Goal: Information Seeking & Learning: Learn about a topic

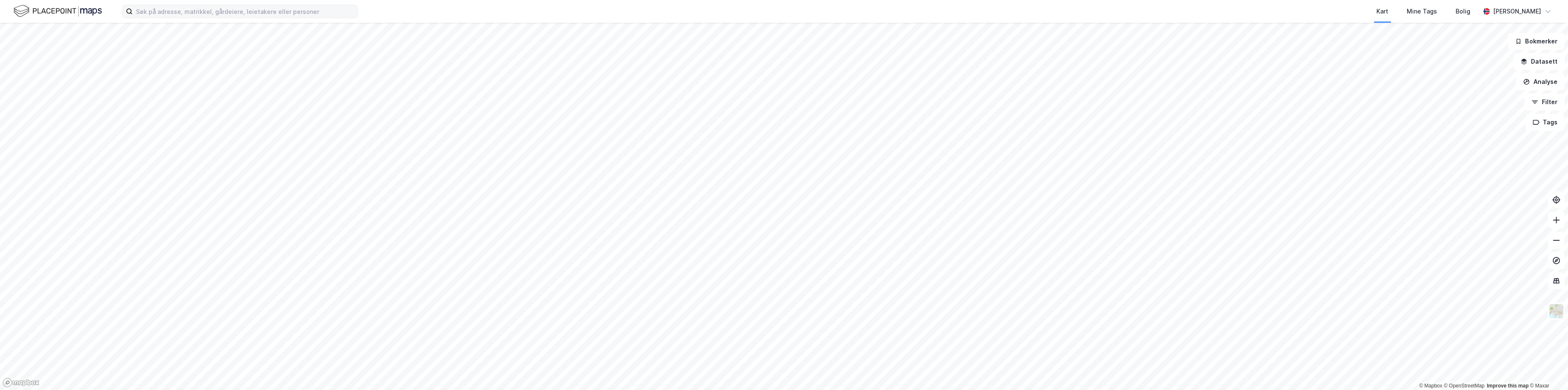
click at [147, 18] on div "Kart Mine Tags Bolig [PERSON_NAME]" at bounding box center [784, 12] width 1568 height 23
click at [150, 13] on input at bounding box center [244, 12] width 225 height 13
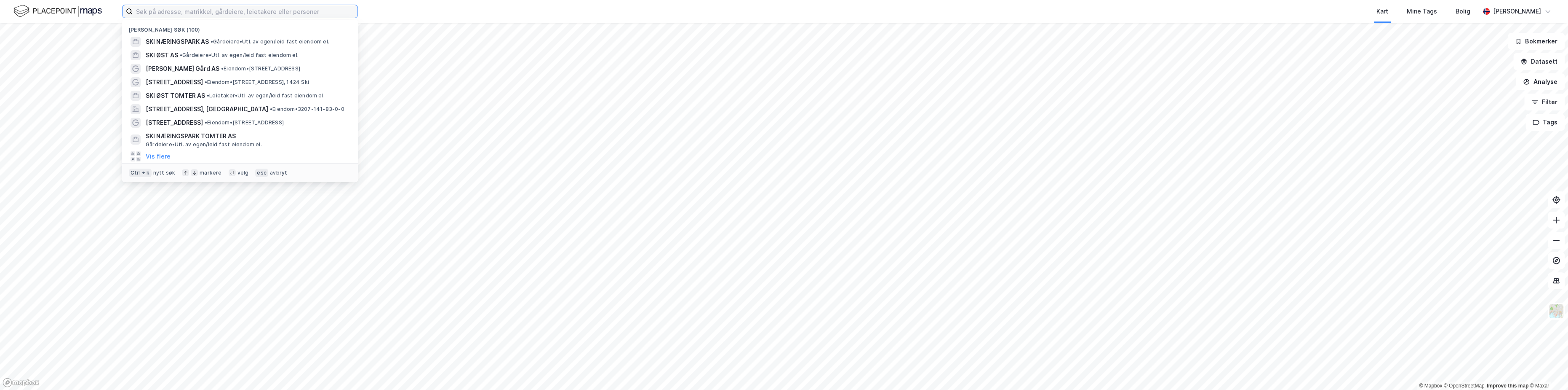
paste input "[PERSON_NAME] AS"
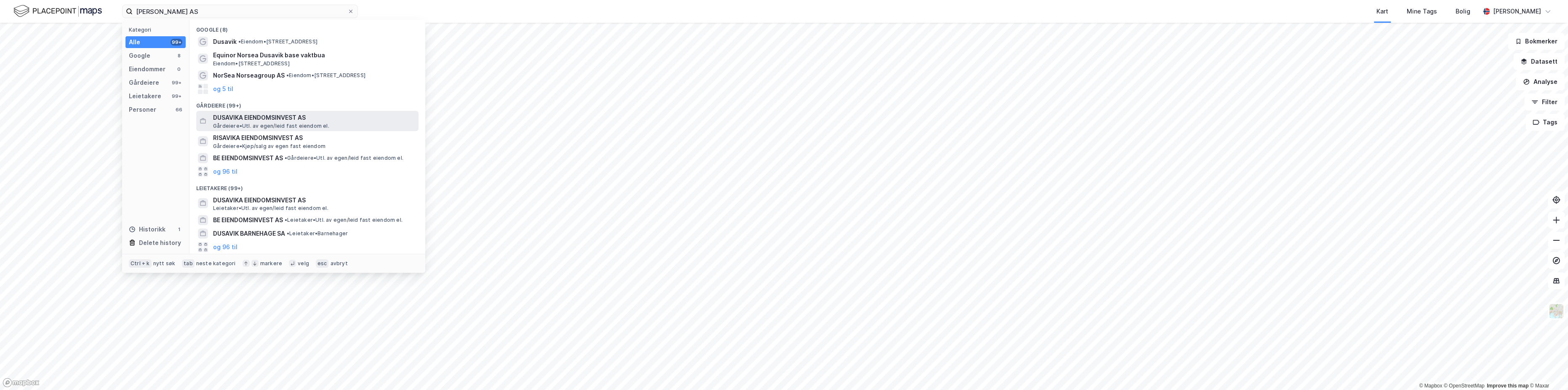
click at [258, 122] on div "DUSAVIKA EIENDOMSINVEST AS Gårdeiere • Utl. av egen/leid fast eiendom el." at bounding box center [315, 121] width 204 height 17
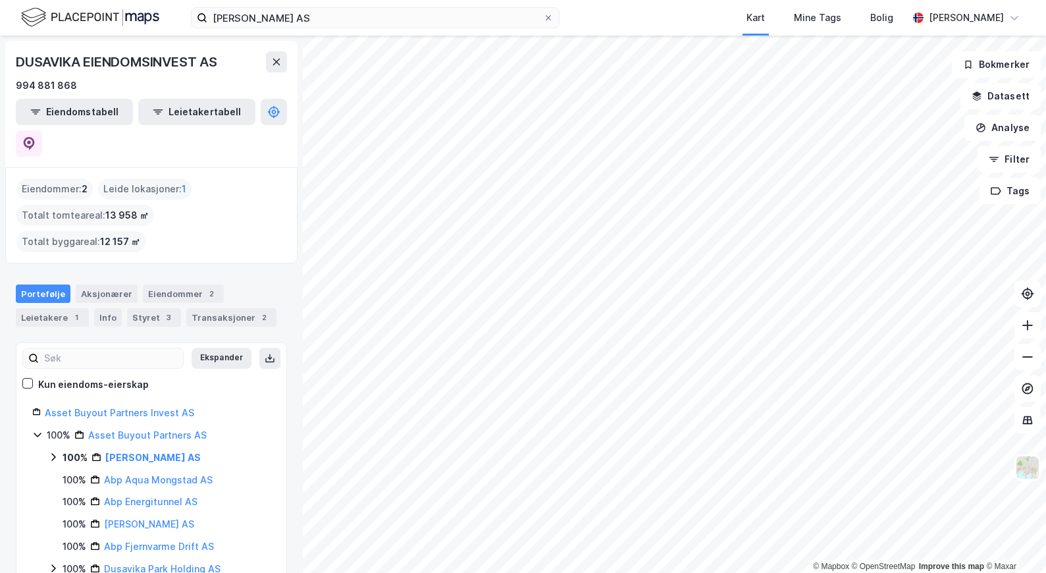
click at [262, 200] on div "Eiendommer : 2 Leide lokasjoner : 1 Totalt tomteareal : 13 958 ㎡ Totalt byggare…" at bounding box center [151, 215] width 292 height 96
click at [261, 269] on div "Portefølje Aksjonærer Eiendommer 2 Leietakere 1 Info Styret 3 Transaksjoner 2" at bounding box center [151, 300] width 303 height 63
click at [180, 284] on div "Eiendommer 2" at bounding box center [183, 293] width 81 height 18
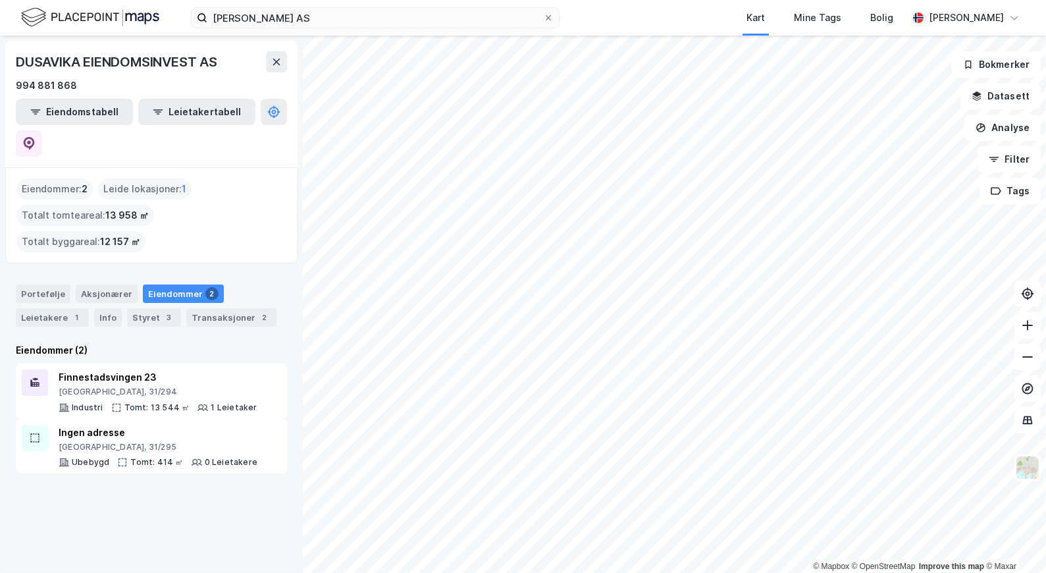
click at [128, 342] on div "Eiendommer (2)" at bounding box center [151, 350] width 271 height 16
click at [88, 513] on div "DUSAVIKA EIENDOMSINVEST AS 994 881 868 Eiendomstabell Leietakertabell Eiendomme…" at bounding box center [151, 304] width 303 height 537
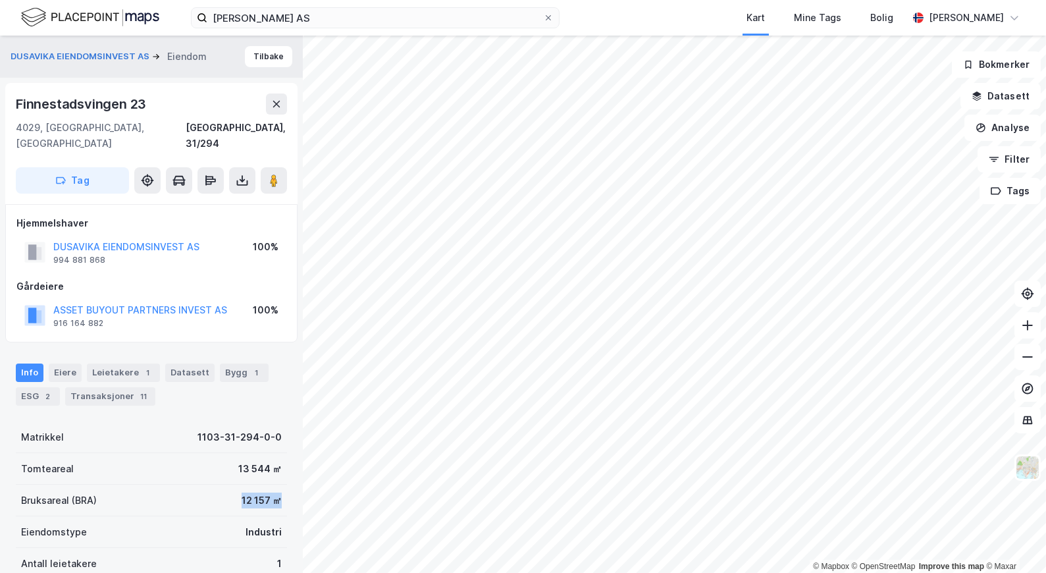
drag, startPoint x: 234, startPoint y: 486, endPoint x: 287, endPoint y: 484, distance: 53.3
click at [287, 484] on div "DUSAVIKA EIENDOMSINVEST AS Eiendom Tilbake Finnestadsvingen [STREET_ADDRESS], 3…" at bounding box center [151, 304] width 303 height 537
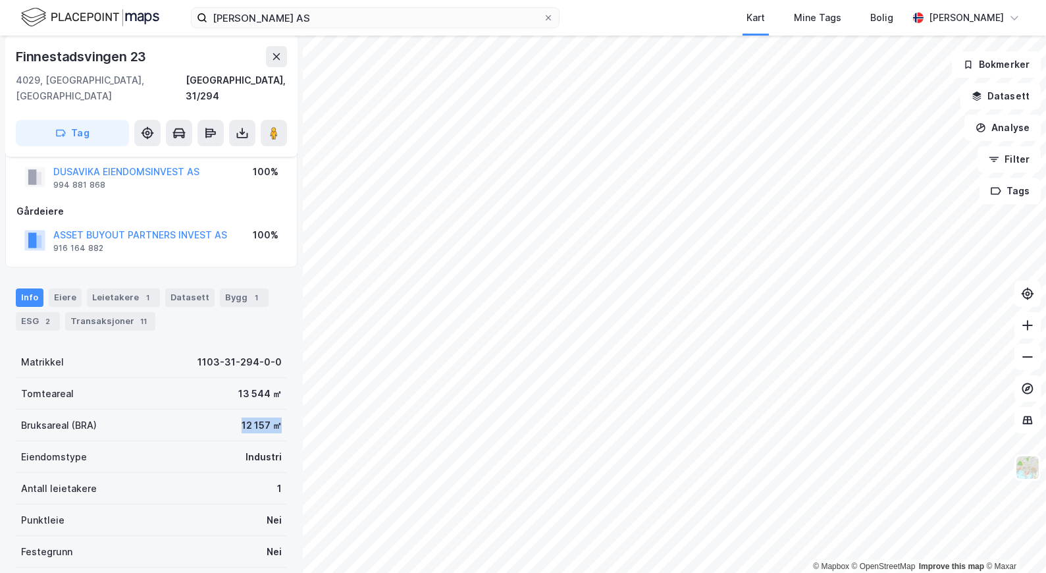
scroll to position [184, 0]
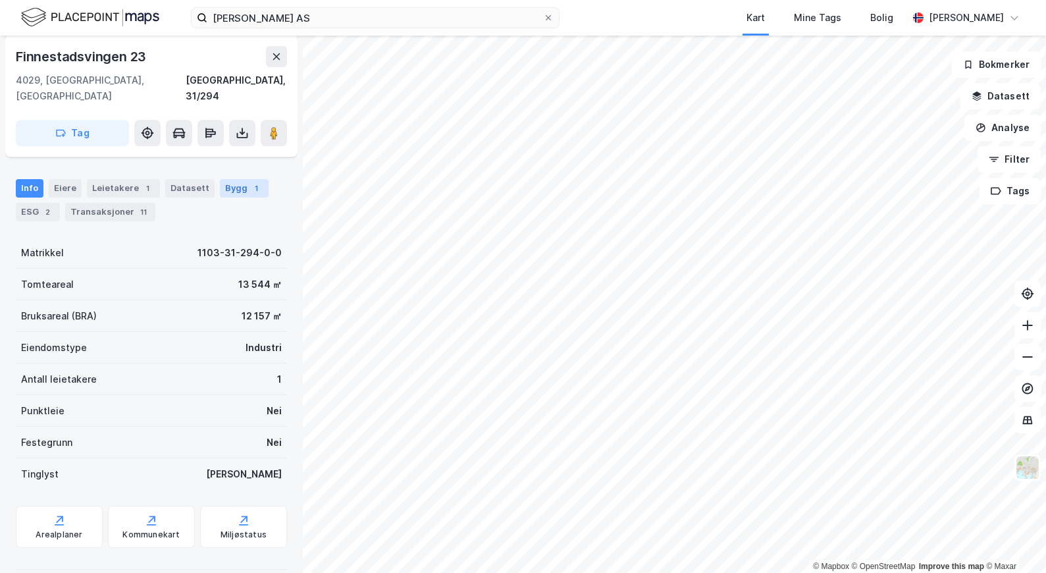
click at [250, 182] on div "1" at bounding box center [256, 188] width 13 height 13
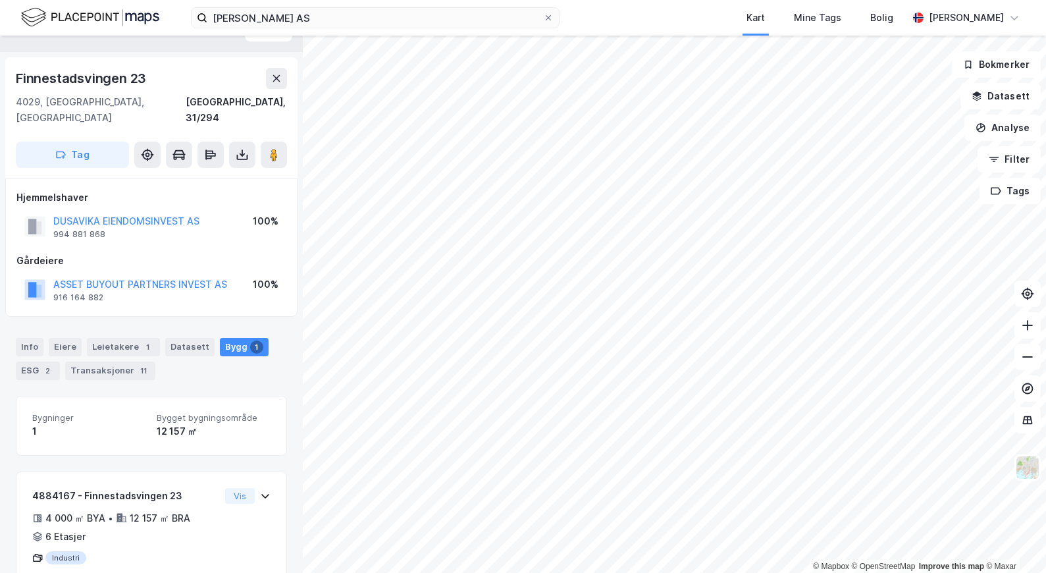
scroll to position [54, 0]
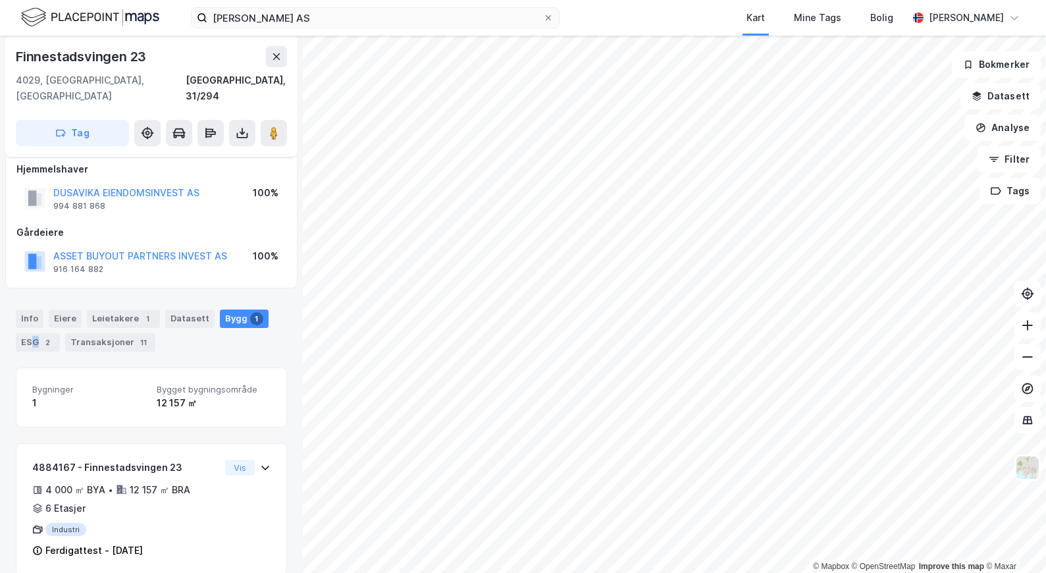
drag, startPoint x: 35, startPoint y: 316, endPoint x: 41, endPoint y: 325, distance: 11.0
click at [36, 333] on div "ESG 2" at bounding box center [38, 342] width 44 height 18
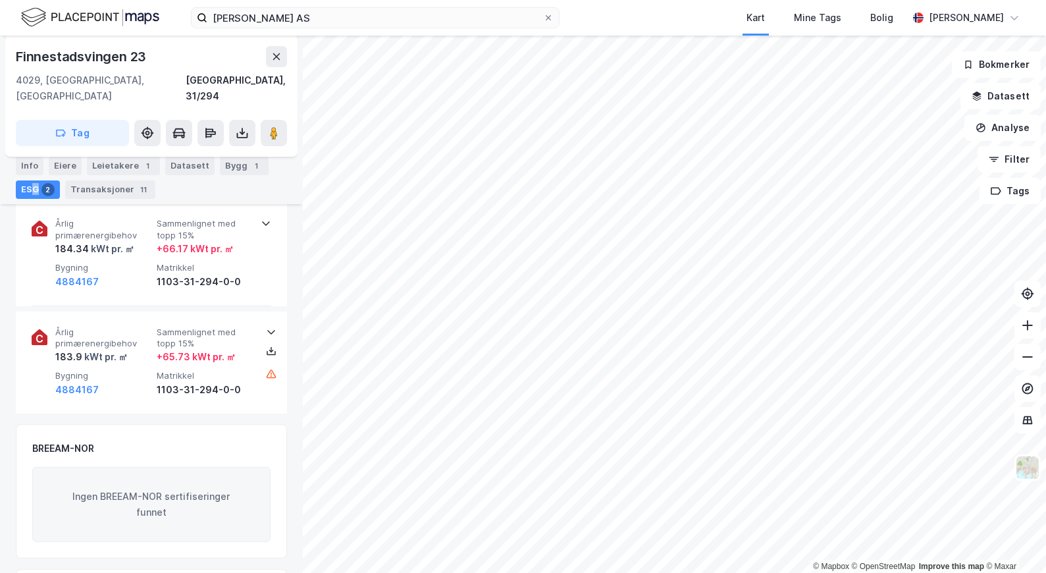
scroll to position [119, 0]
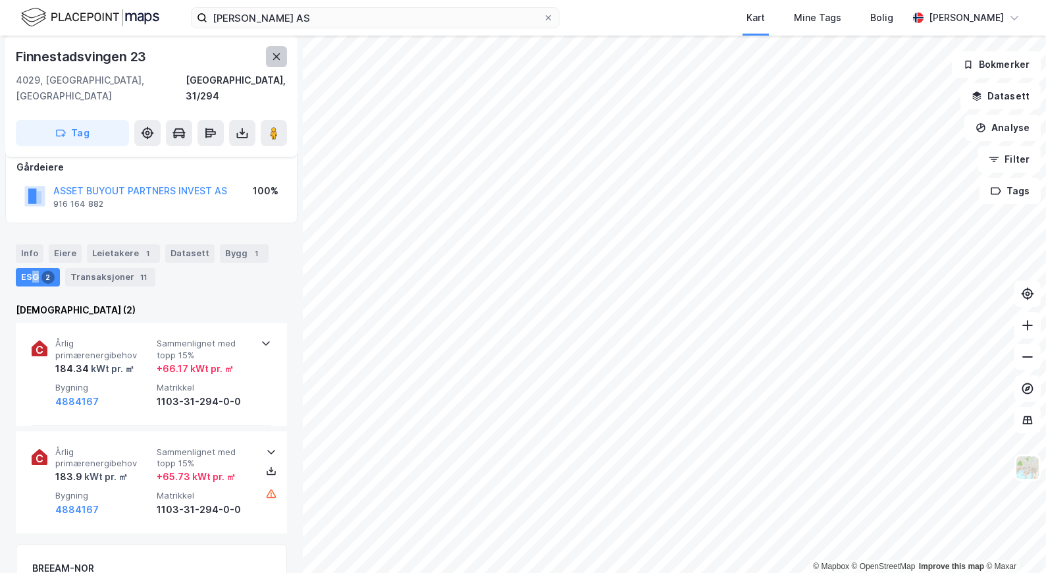
click at [278, 57] on icon at bounding box center [276, 56] width 11 height 11
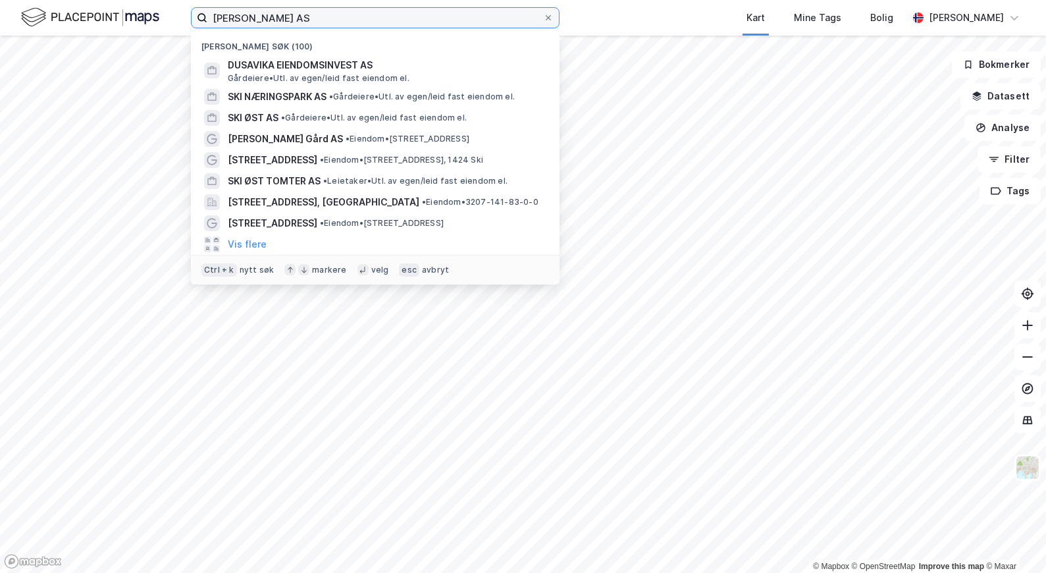
drag, startPoint x: 336, startPoint y: 15, endPoint x: 178, endPoint y: 11, distance: 158.0
click at [178, 11] on div "[PERSON_NAME] AS Nylige søk (100) DUSAVIKA EIENDOMSINVEST AS Gårdeiere • Utl. a…" at bounding box center [523, 18] width 1046 height 36
paste input "Park Holding"
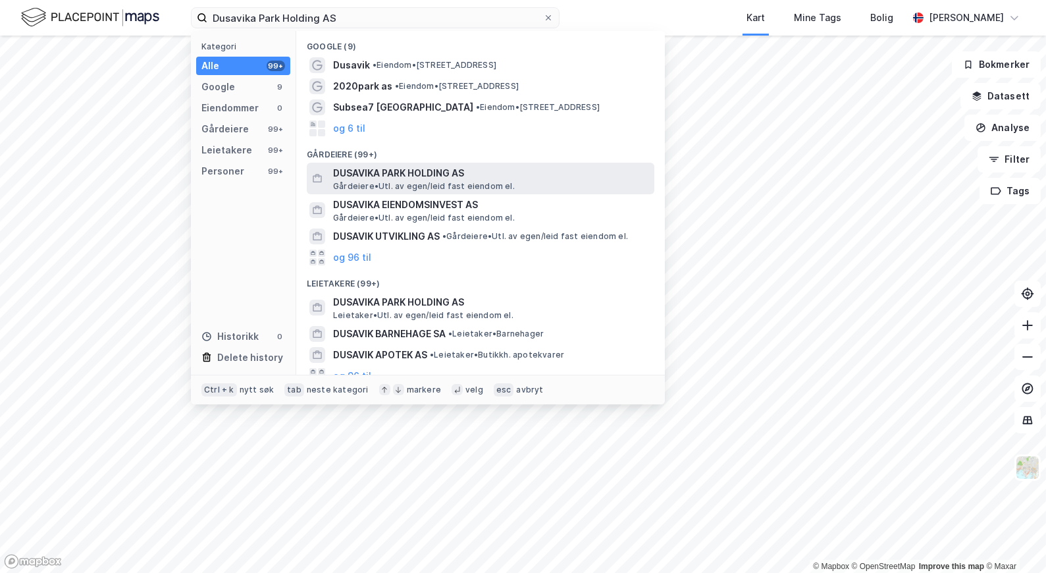
click at [399, 168] on span "DUSAVIKA PARK HOLDING AS" at bounding box center [491, 173] width 316 height 16
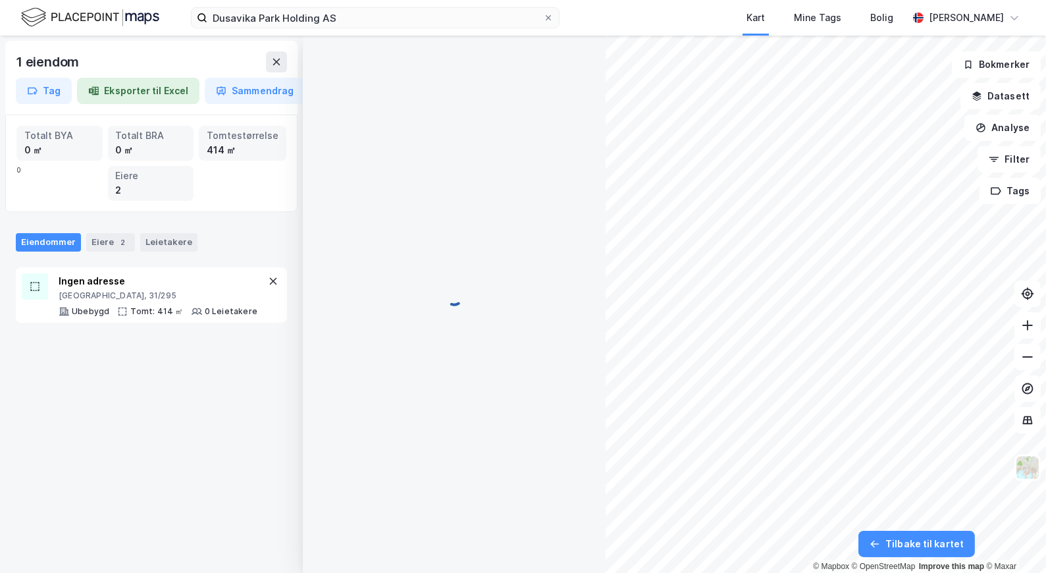
scroll to position [119, 0]
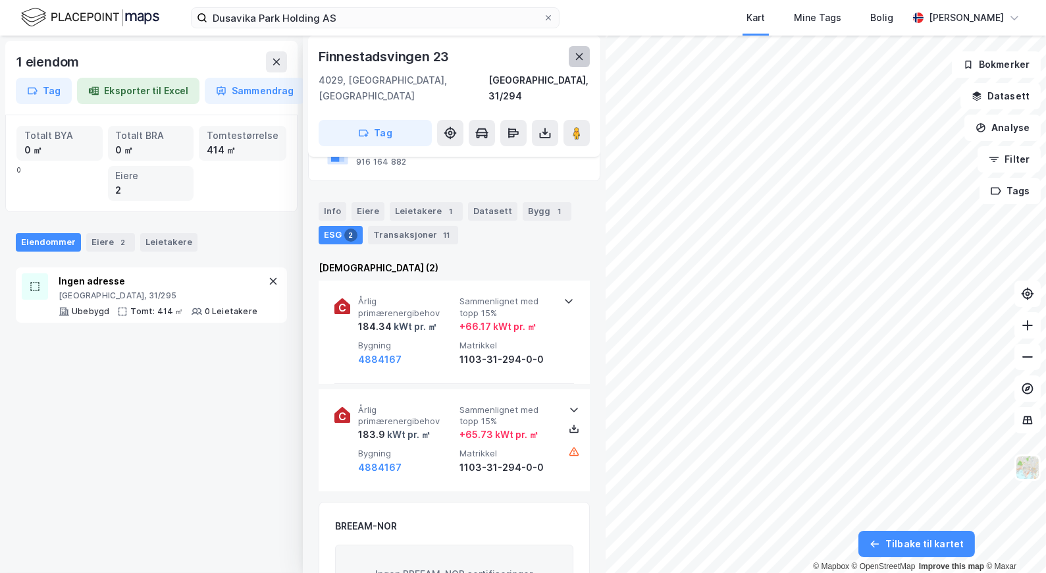
click at [584, 60] on icon at bounding box center [579, 56] width 11 height 11
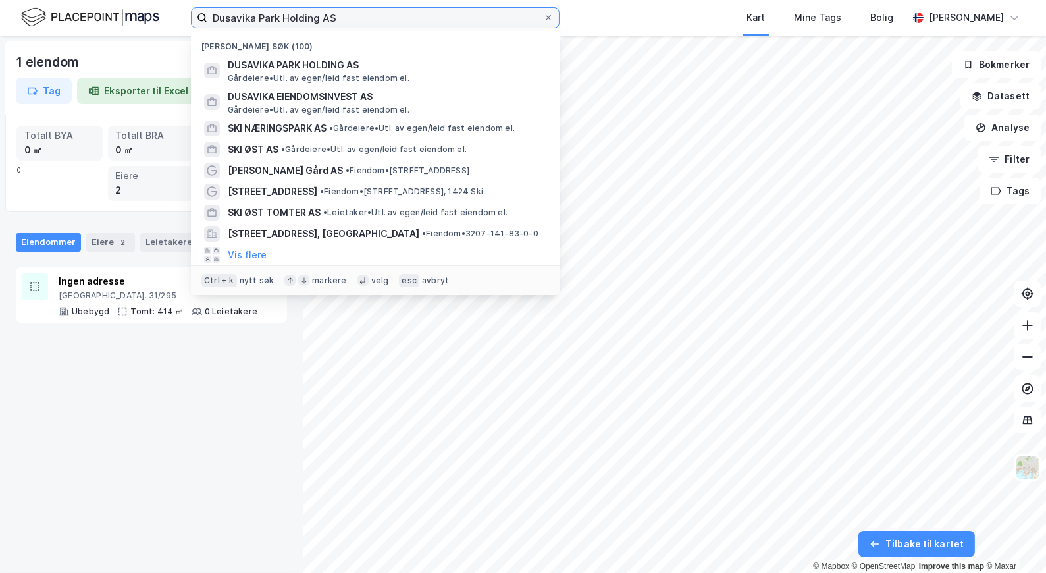
drag, startPoint x: 363, startPoint y: 18, endPoint x: 151, endPoint y: 18, distance: 211.9
click at [148, 18] on div "Dusavika Park Holding AS Nylige søk (100) DUSAVIKA PARK HOLDING AS Gårdeiere • …" at bounding box center [523, 18] width 1046 height 36
paste input "Eiendomsinvest"
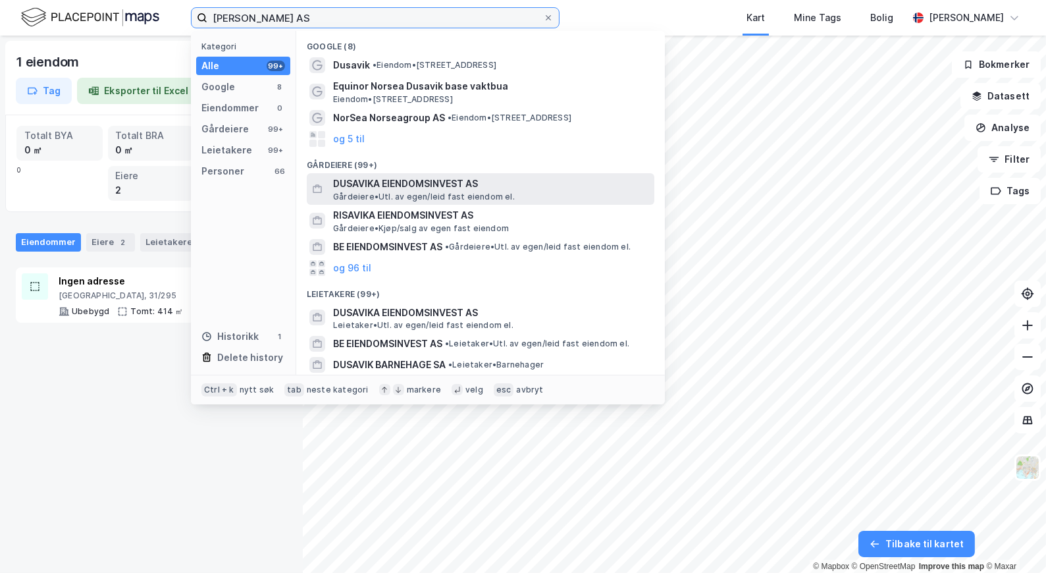
type input "[PERSON_NAME] AS"
click at [380, 187] on span "DUSAVIKA EIENDOMSINVEST AS" at bounding box center [491, 184] width 316 height 16
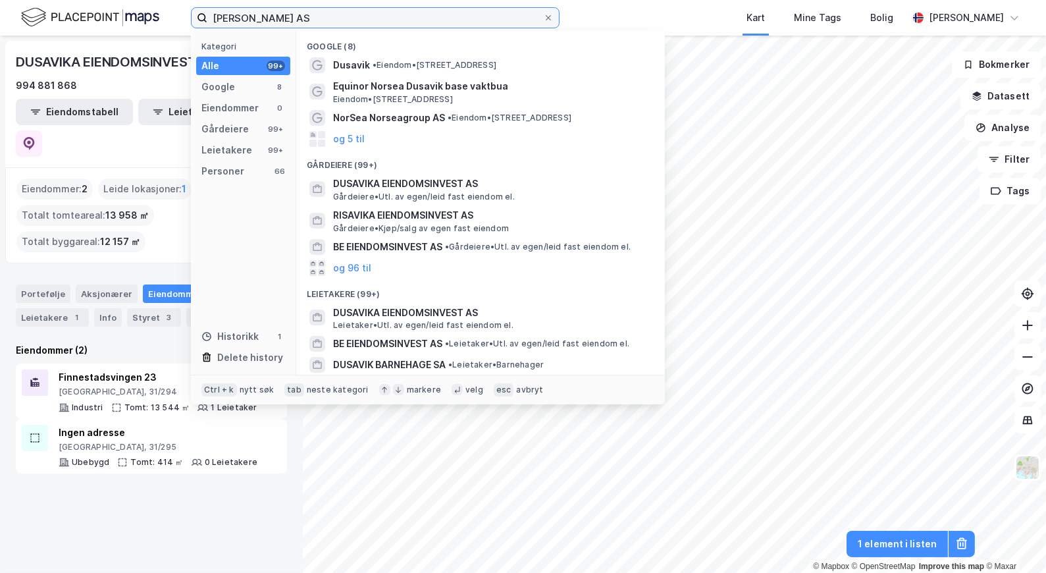
drag, startPoint x: 332, startPoint y: 13, endPoint x: 133, endPoint y: 14, distance: 199.4
click at [133, 14] on div "Dusavika Eiendomsinvest AS Kategori Alle 99+ Google 8 Eiendommer 0 Gårdeiere 99…" at bounding box center [523, 18] width 1046 height 36
click at [80, 45] on div "DUSAVIKA EIENDOMSINVEST AS 994 881 868 Eiendomstabell Leietakertabell" at bounding box center [151, 104] width 292 height 126
drag, startPoint x: 344, startPoint y: 16, endPoint x: 155, endPoint y: 9, distance: 189.7
click at [155, 9] on div "Dusavika Eiendomsinvest AS Kategori Alle 99+ Google 8 Eiendommer 0 Gårdeiere 99…" at bounding box center [523, 18] width 1046 height 36
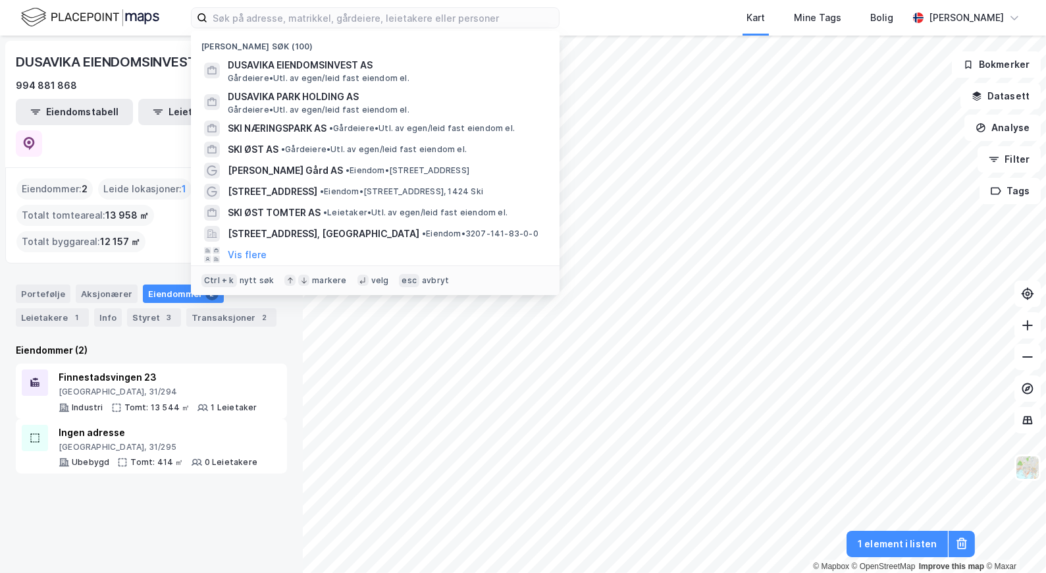
click at [122, 44] on div "DUSAVIKA EIENDOMSINVEST AS 994 881 868 Eiendomstabell Leietakertabell" at bounding box center [151, 104] width 292 height 126
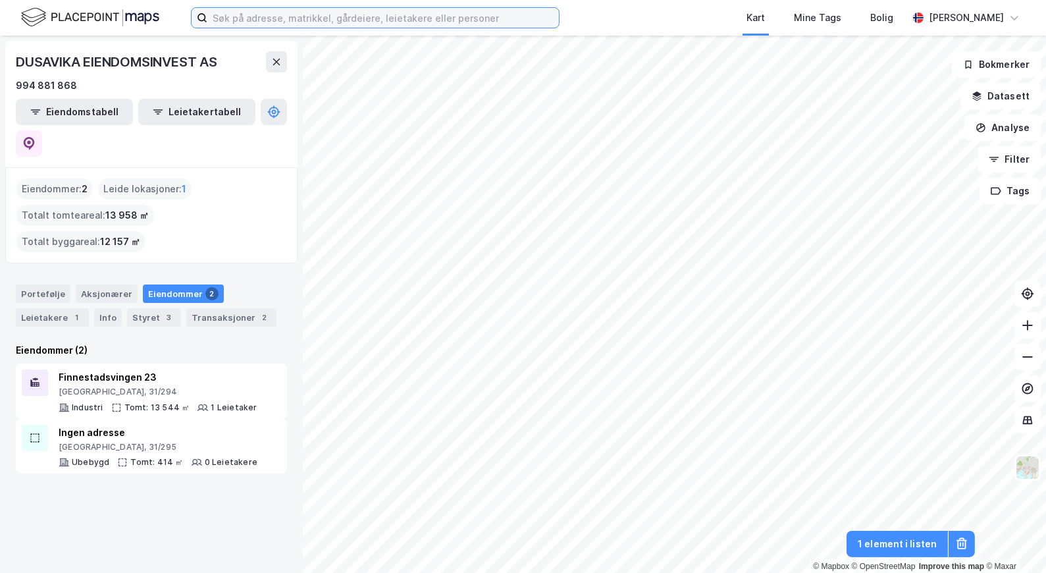
click at [273, 22] on input at bounding box center [382, 18] width 351 height 20
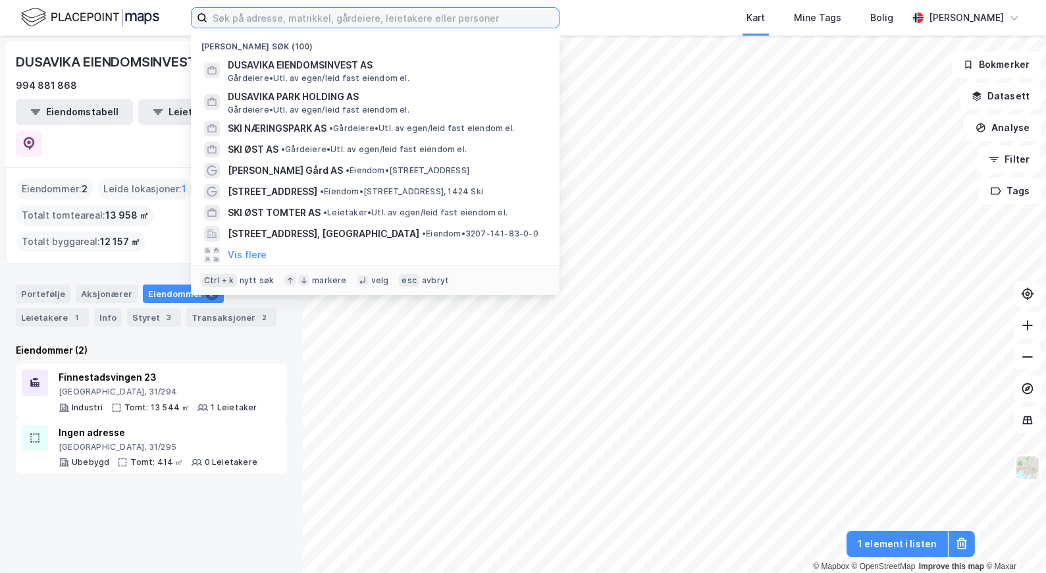
paste input "[PERSON_NAME] AS"
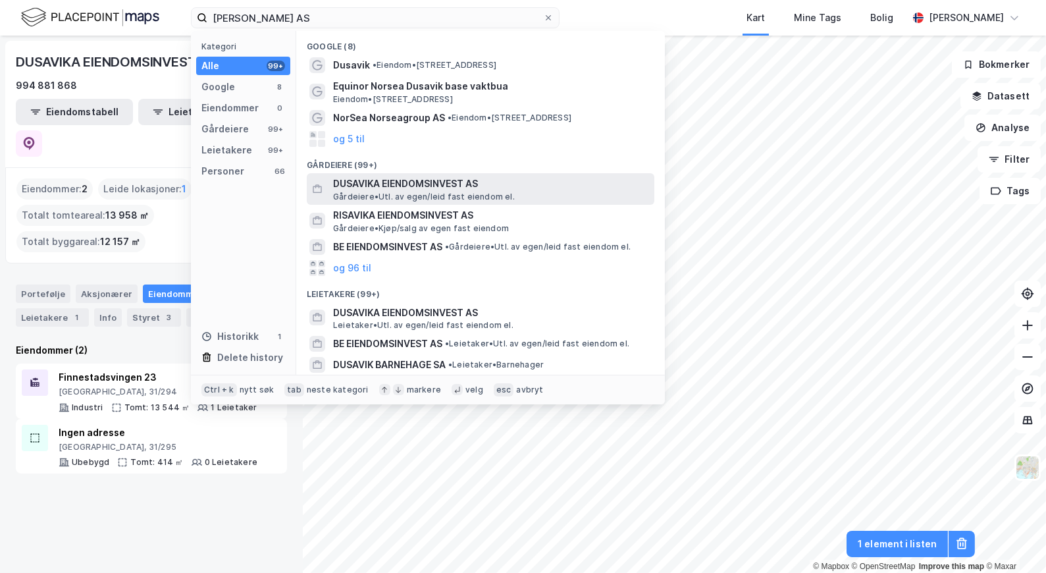
click at [421, 195] on span "Gårdeiere • Utl. av egen/leid fast eiendom el." at bounding box center [424, 197] width 182 height 11
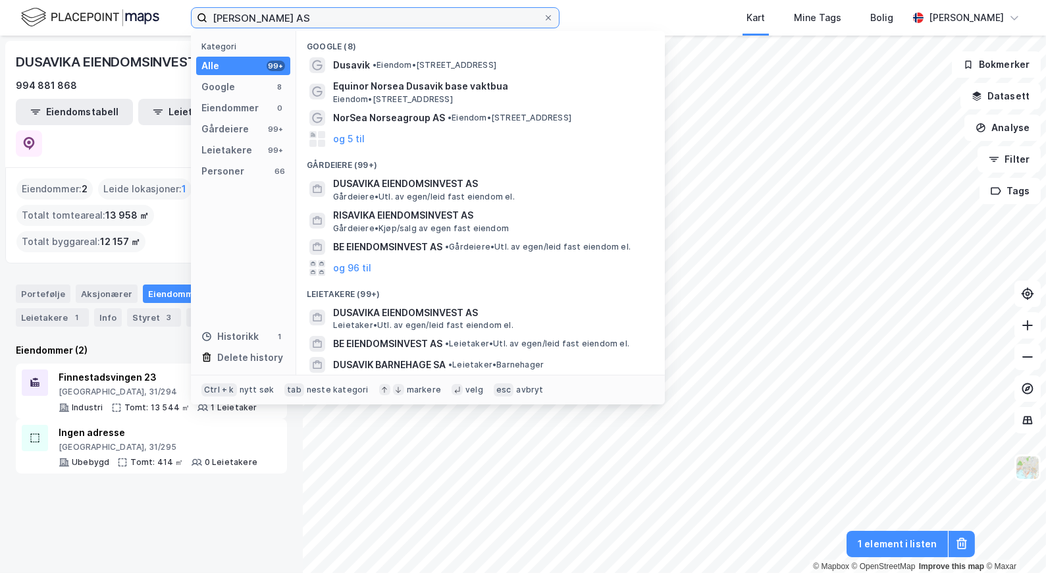
drag, startPoint x: 363, startPoint y: 16, endPoint x: 206, endPoint y: 13, distance: 156.7
click at [206, 13] on label "[PERSON_NAME] AS" at bounding box center [375, 17] width 369 height 21
click at [338, 18] on input "[PERSON_NAME] AS" at bounding box center [375, 18] width 336 height 20
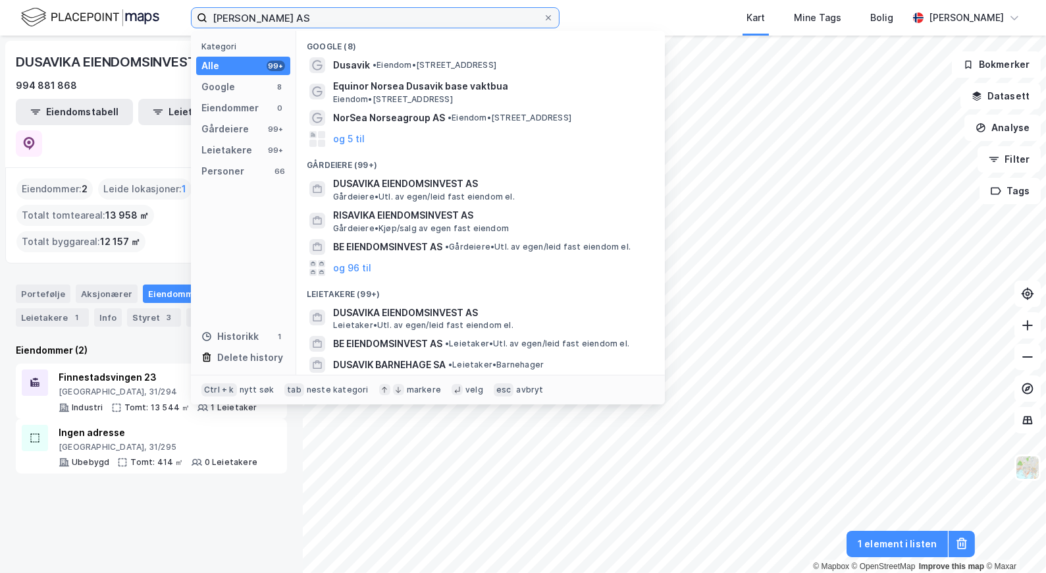
paste input "Park Holding"
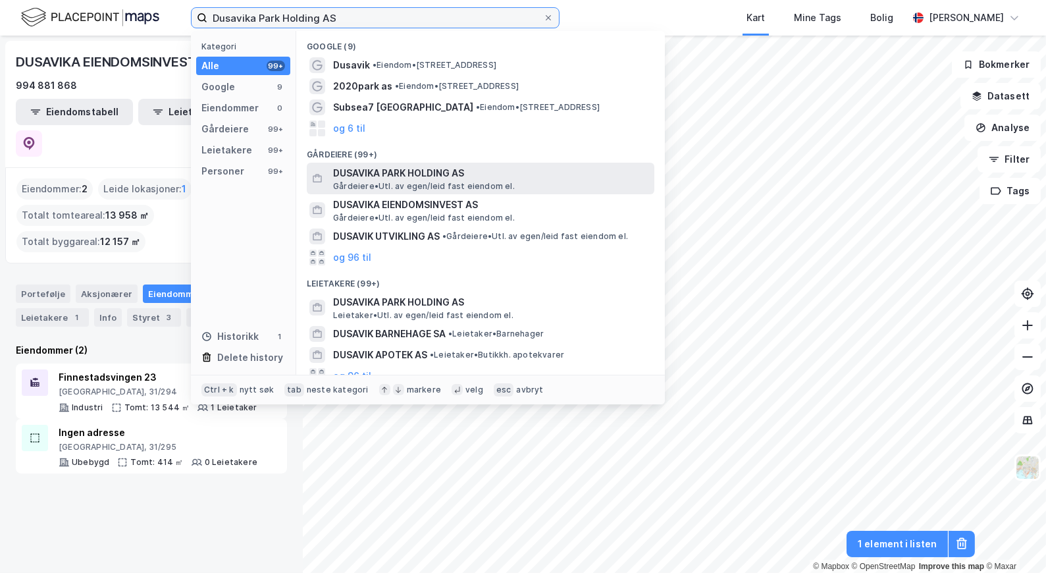
type input "Dusavika Park Holding AS"
click at [437, 173] on span "DUSAVIKA PARK HOLDING AS" at bounding box center [491, 173] width 316 height 16
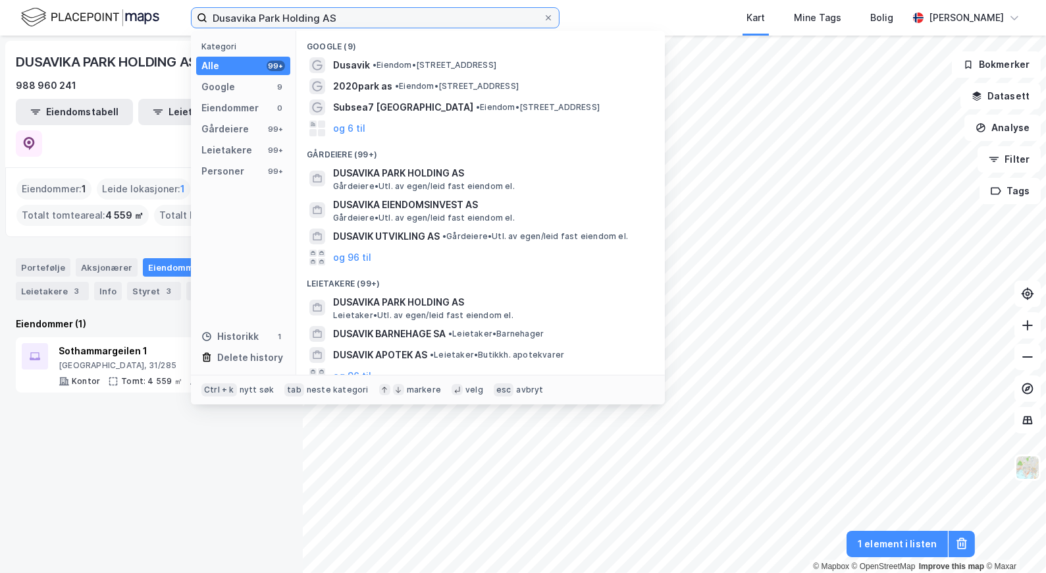
click at [355, 19] on input "Dusavika Park Holding AS" at bounding box center [375, 18] width 336 height 20
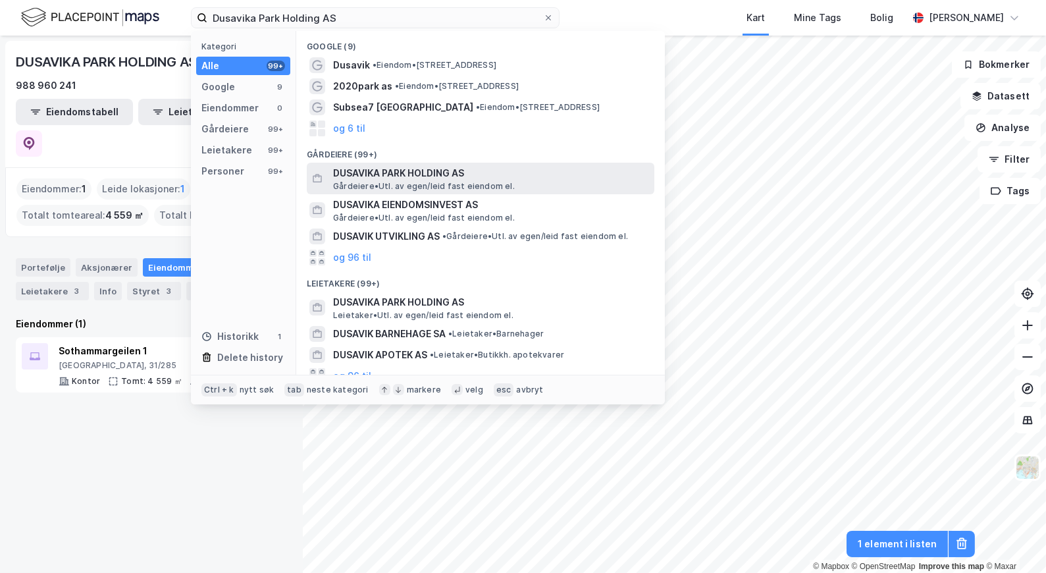
click at [423, 181] on span "Gårdeiere • Utl. av egen/leid fast eiendom el." at bounding box center [424, 186] width 182 height 11
